Goal: Task Accomplishment & Management: Complete application form

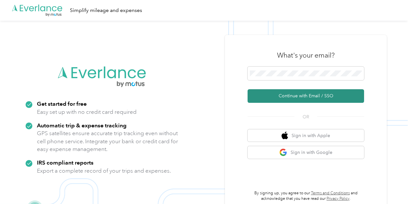
click at [262, 93] on button "Continue with Email / SSO" at bounding box center [305, 96] width 116 height 14
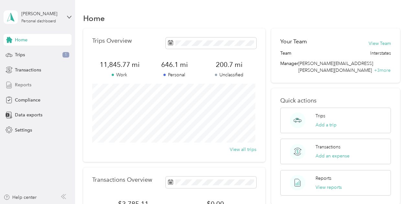
click at [22, 86] on span "Reports" at bounding box center [23, 85] width 16 height 7
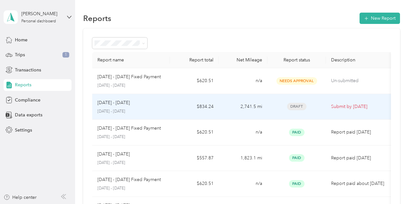
click at [352, 106] on p "Submit by [DATE]" at bounding box center [358, 106] width 55 height 7
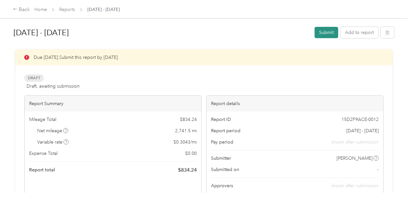
click at [324, 31] on button "Submit" at bounding box center [326, 32] width 24 height 11
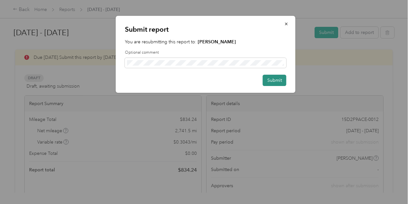
click at [272, 79] on button "Submit" at bounding box center [275, 80] width 24 height 11
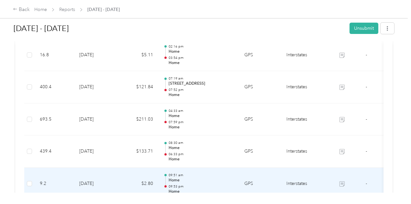
scroll to position [214, 0]
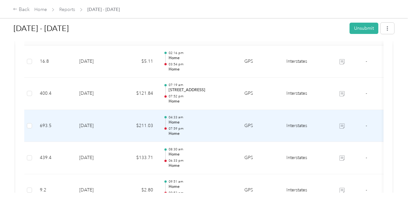
click at [117, 123] on td "[DATE]" at bounding box center [96, 126] width 45 height 32
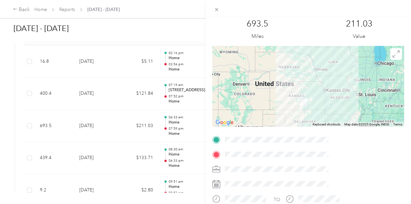
scroll to position [0, 0]
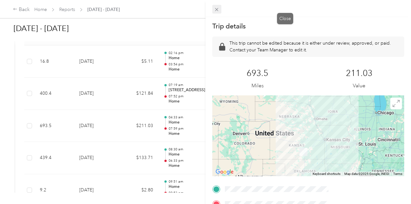
click at [219, 9] on icon at bounding box center [216, 9] width 5 height 5
